Goal: Find specific page/section

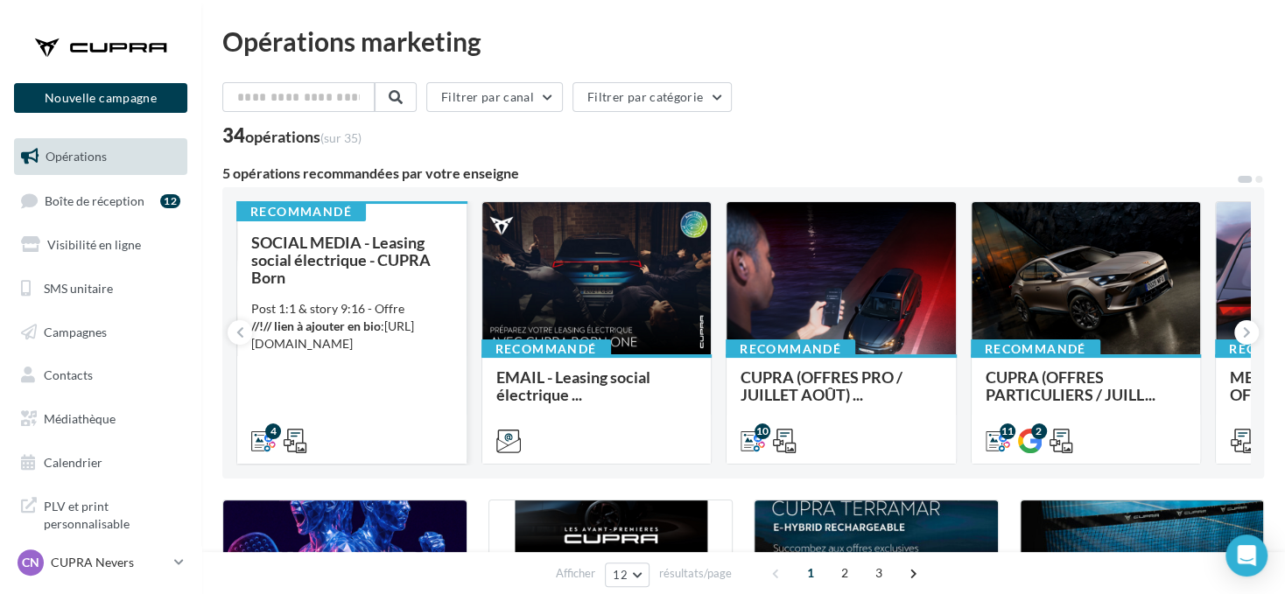
click at [364, 272] on div "SOCIAL MEDIA - Leasing social électrique - CUPRA Born" at bounding box center [351, 260] width 201 height 53
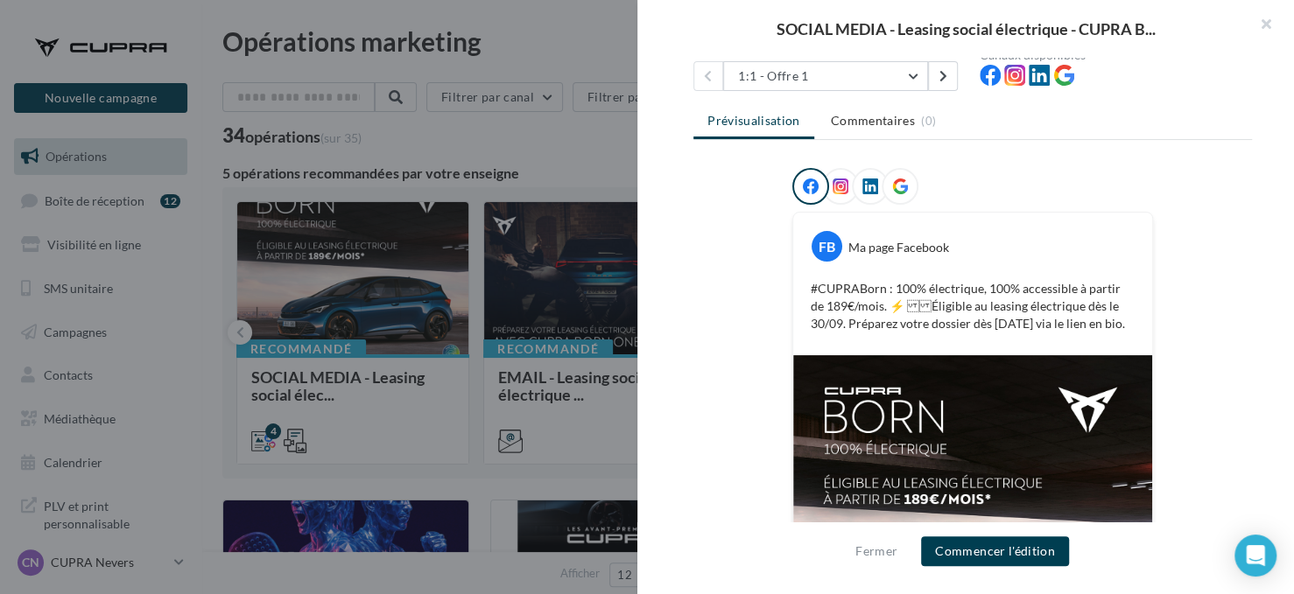
scroll to position [175, 0]
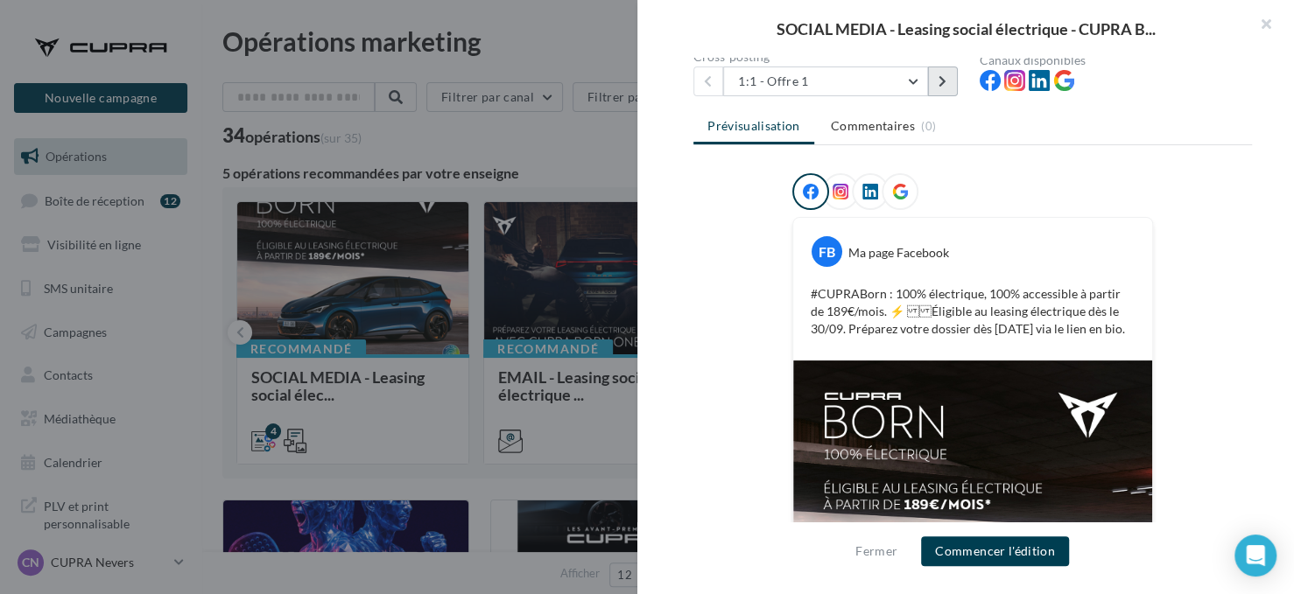
click at [931, 86] on button at bounding box center [943, 82] width 30 height 30
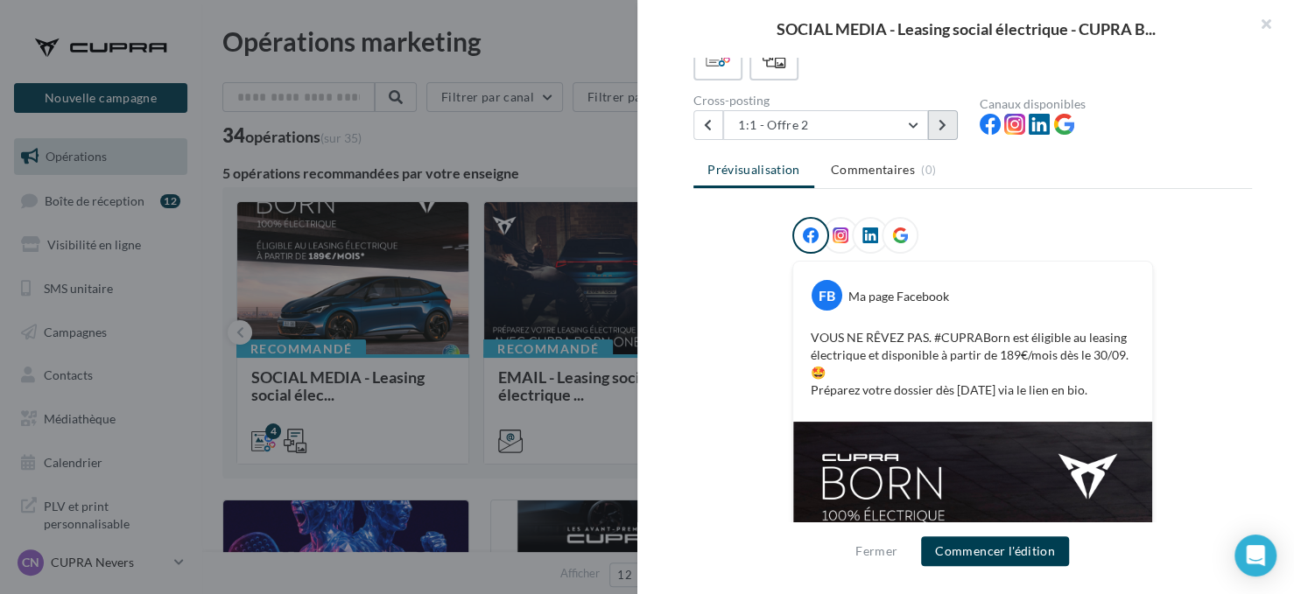
scroll to position [0, 0]
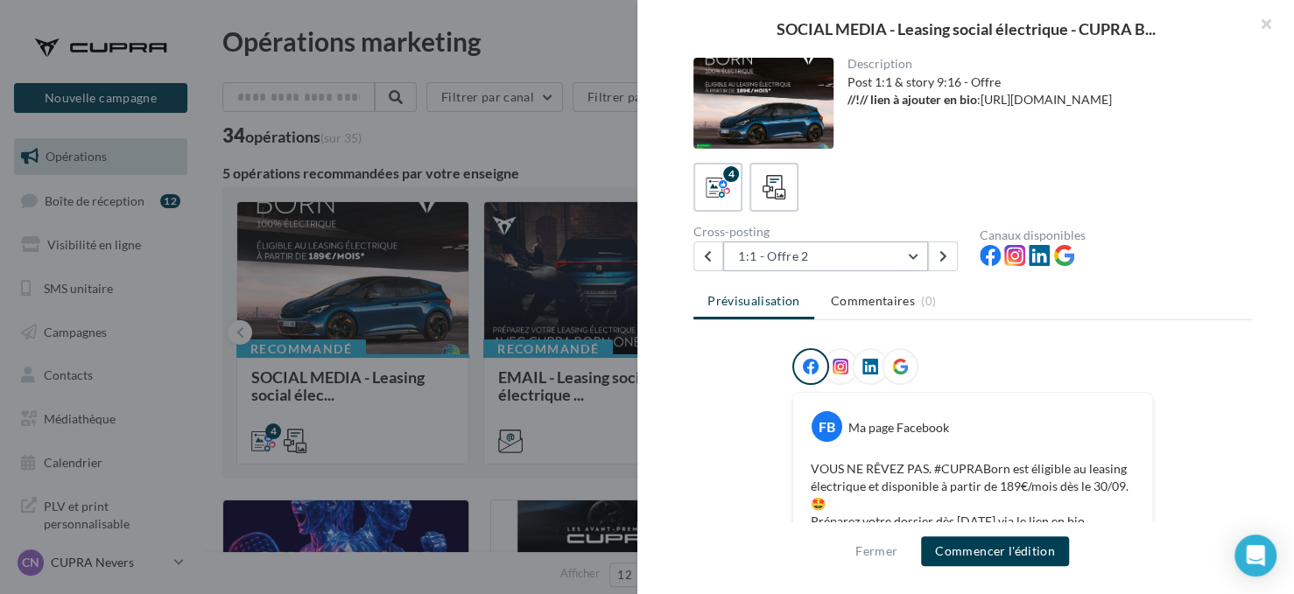
click at [907, 250] on button "1:1 - Offre 2" at bounding box center [825, 257] width 205 height 30
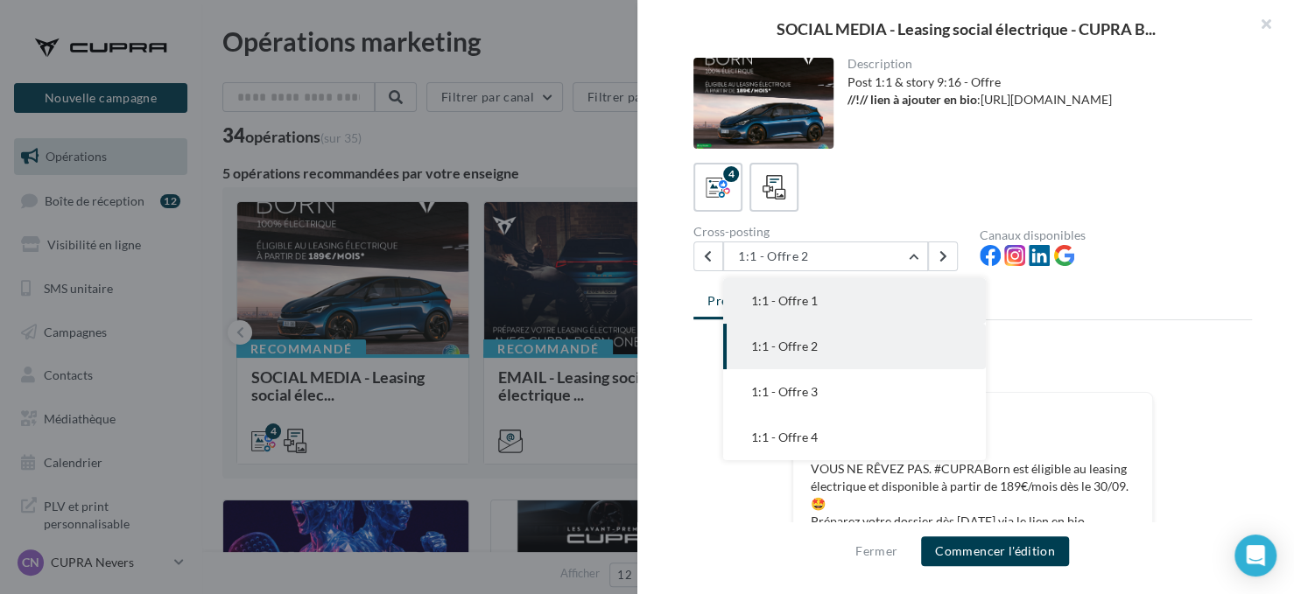
click at [898, 319] on button "1:1 - Offre 1" at bounding box center [854, 301] width 263 height 46
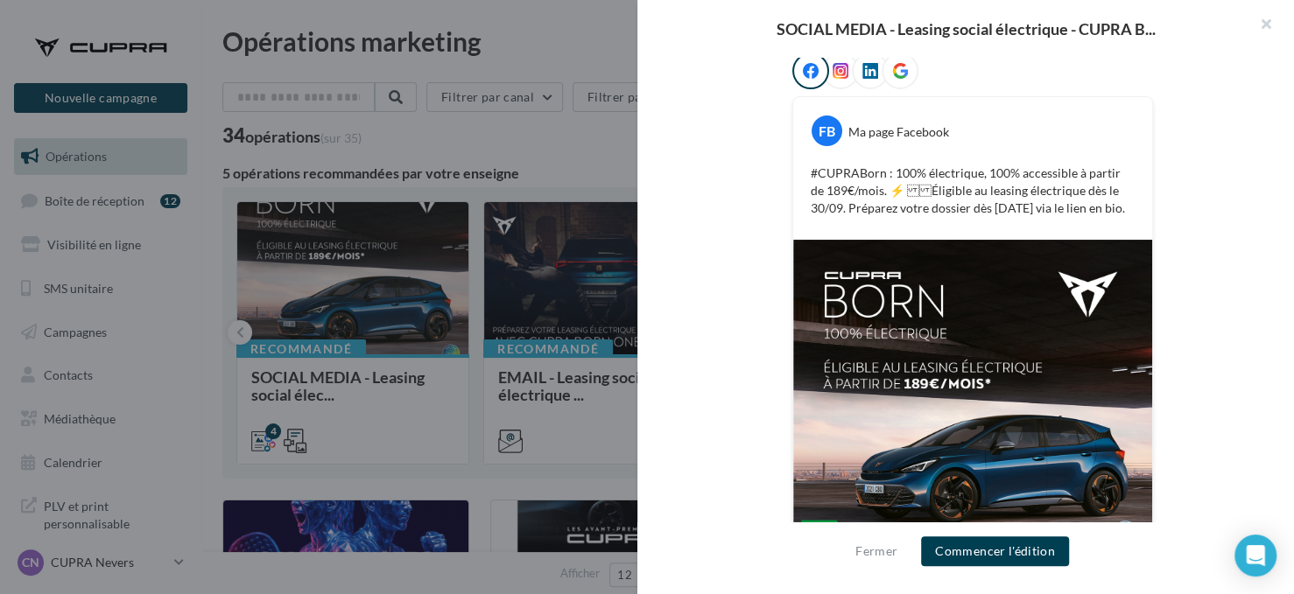
scroll to position [114, 0]
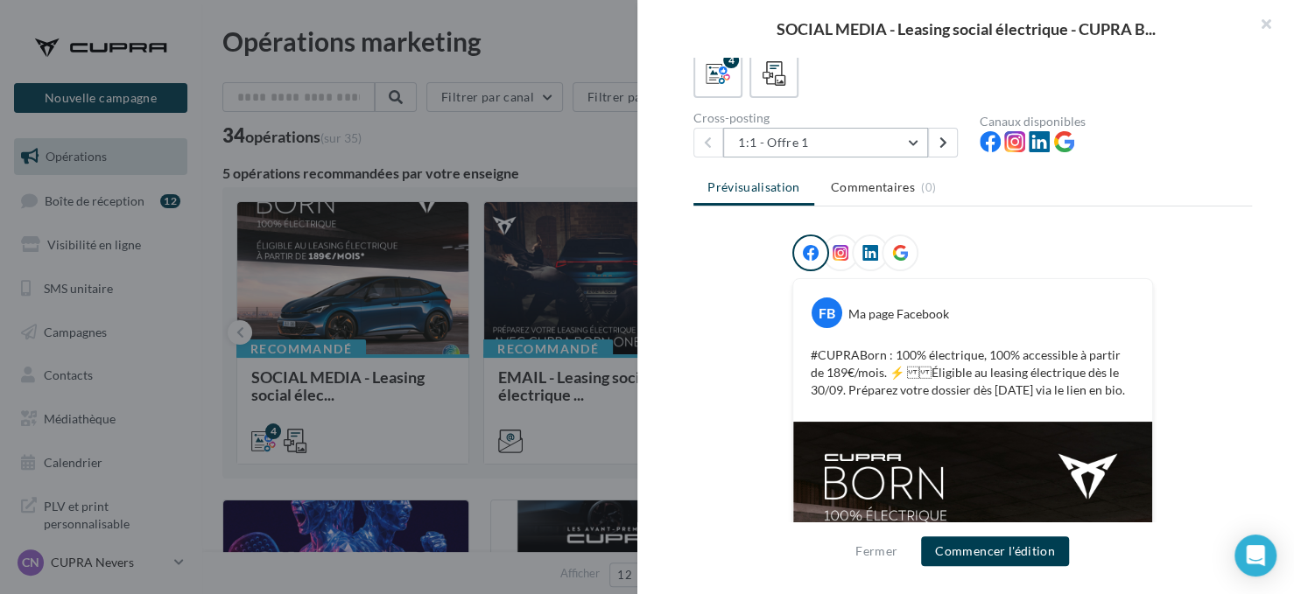
click at [901, 147] on button "1:1 - Offre 1" at bounding box center [825, 143] width 205 height 30
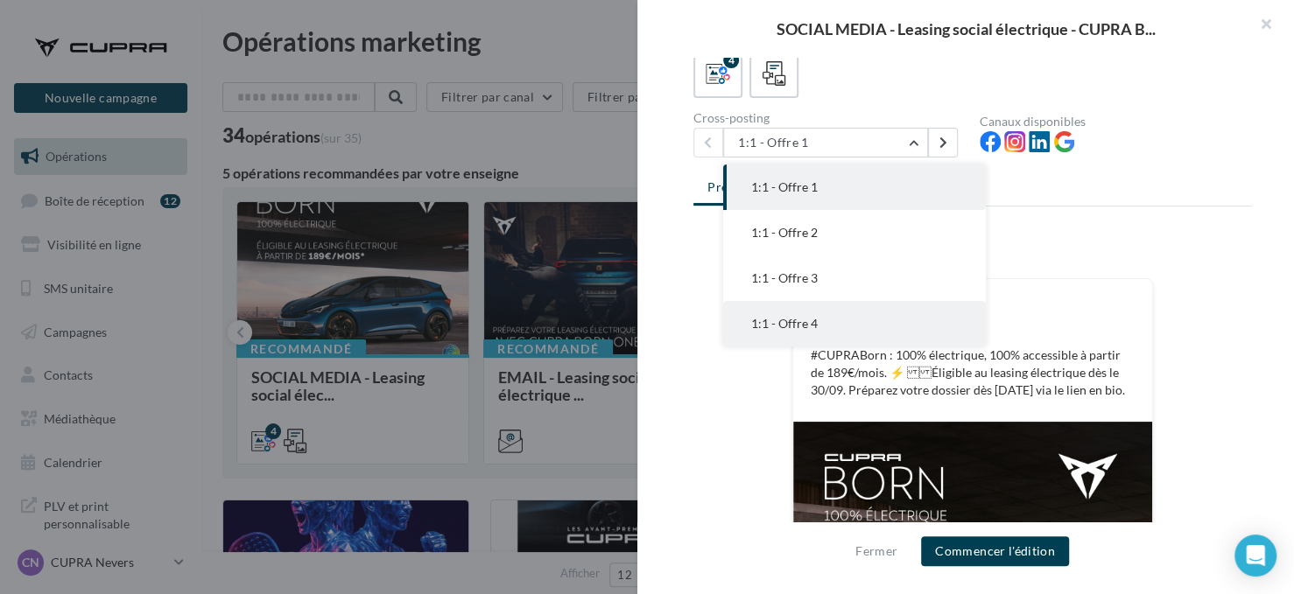
click at [859, 301] on button "1:1 - Offre 4" at bounding box center [854, 324] width 263 height 46
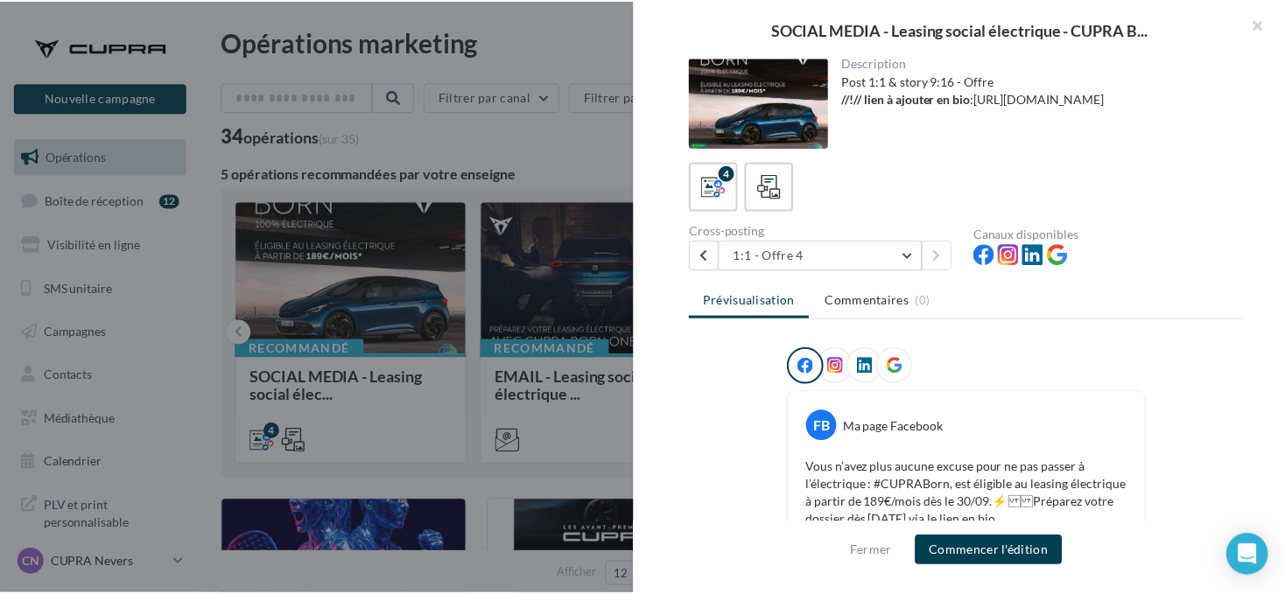
scroll to position [0, 0]
